Goal: Information Seeking & Learning: Learn about a topic

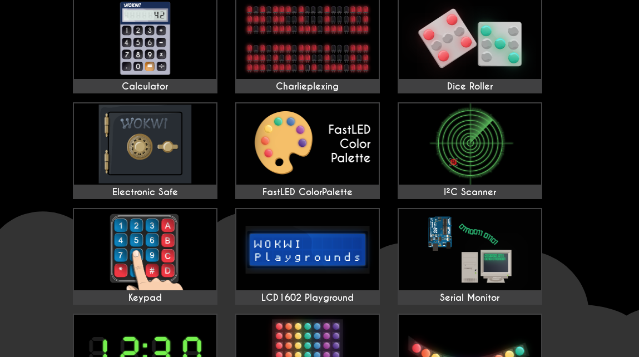
scroll to position [556, 0]
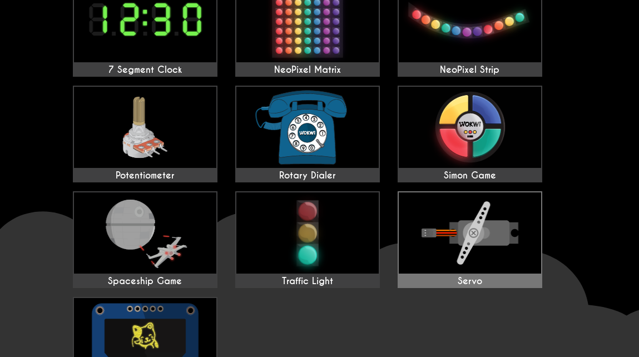
click at [502, 254] on img at bounding box center [470, 232] width 142 height 81
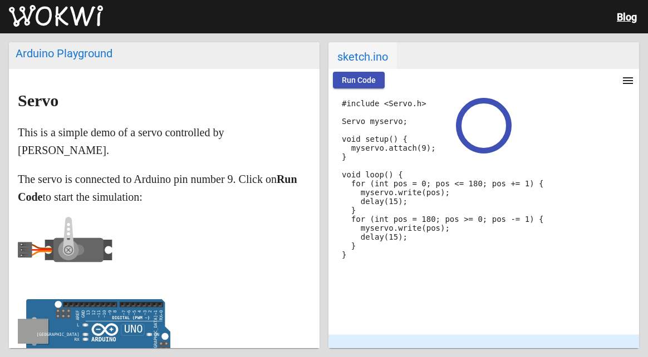
click at [372, 86] on button "Run Code" at bounding box center [359, 80] width 52 height 17
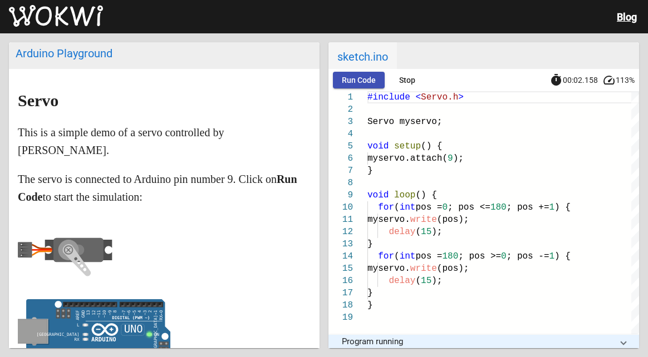
click at [423, 340] on mat-panel-title "Program running" at bounding box center [477, 342] width 270 height 10
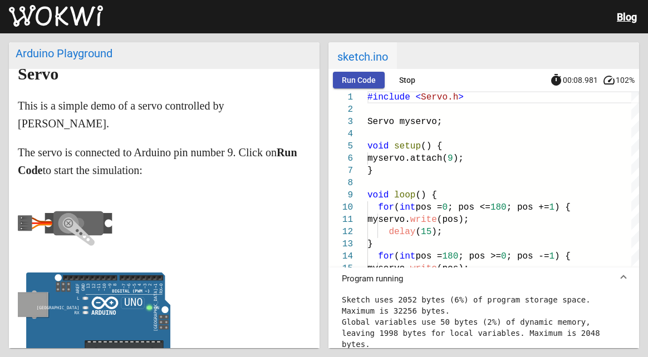
scroll to position [56, 0]
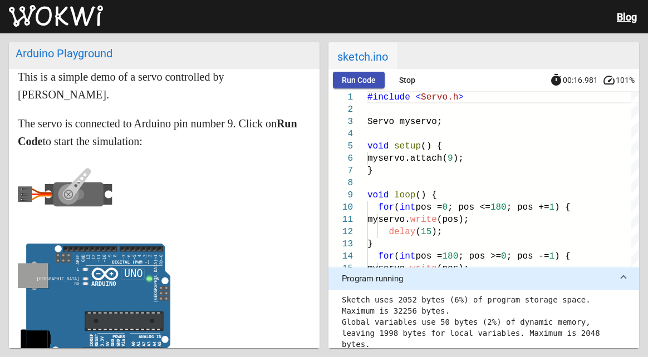
click at [369, 83] on span "Run Code" at bounding box center [359, 80] width 34 height 9
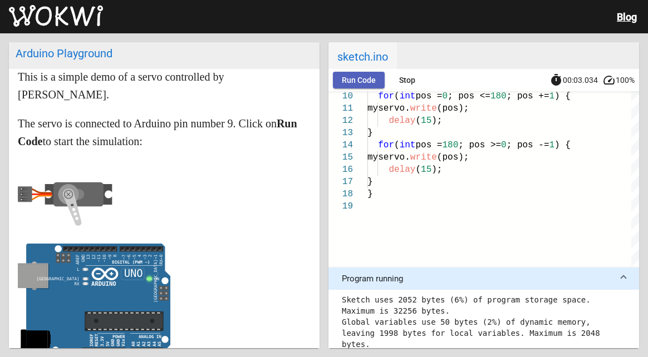
click at [370, 74] on button "Run Code" at bounding box center [359, 80] width 52 height 17
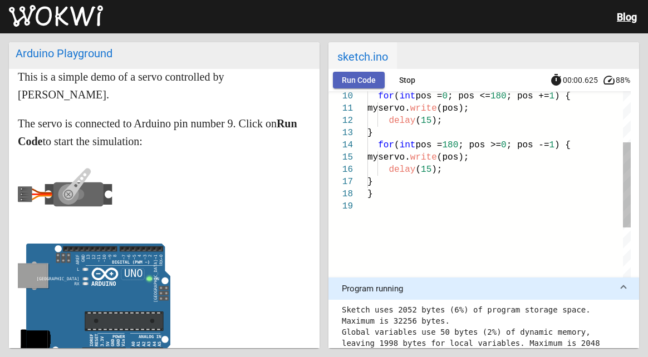
click at [370, 74] on button "Run Code" at bounding box center [359, 80] width 52 height 17
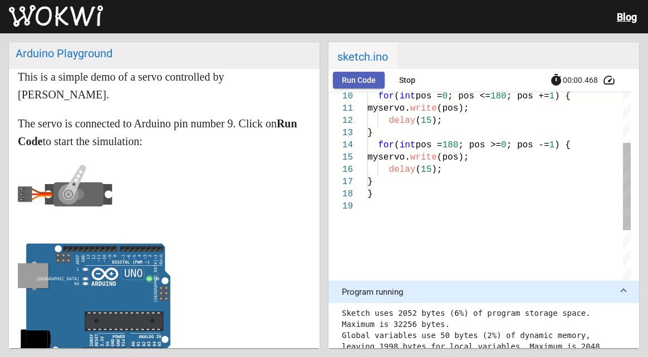
click at [370, 74] on button "Run Code" at bounding box center [359, 80] width 52 height 17
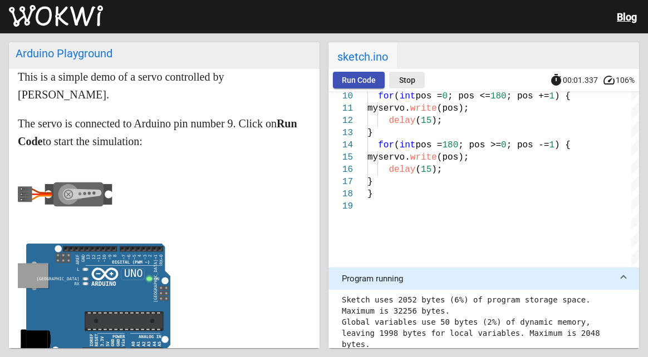
click at [406, 77] on span "Stop" at bounding box center [407, 80] width 16 height 9
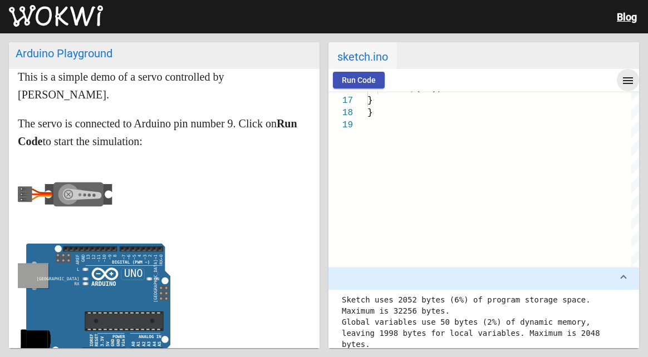
click at [629, 87] on mat-icon "menu" at bounding box center [627, 80] width 13 height 13
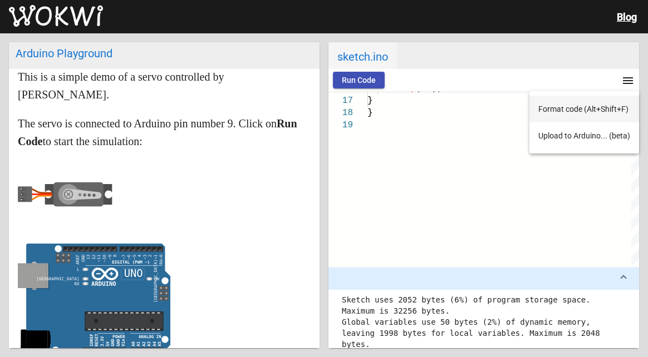
click at [605, 111] on button "Format code (Alt+Shift+F)" at bounding box center [584, 109] width 110 height 27
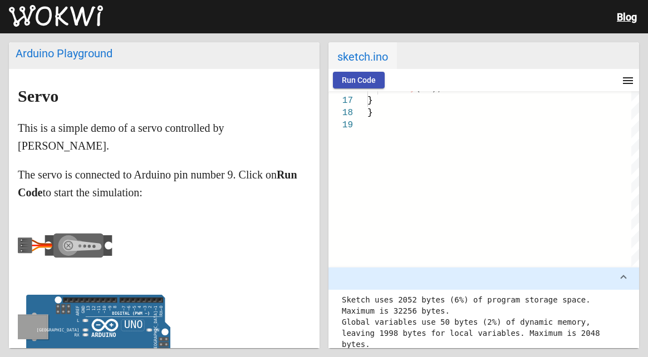
scroll to position [0, 0]
